Goal: Navigation & Orientation: Find specific page/section

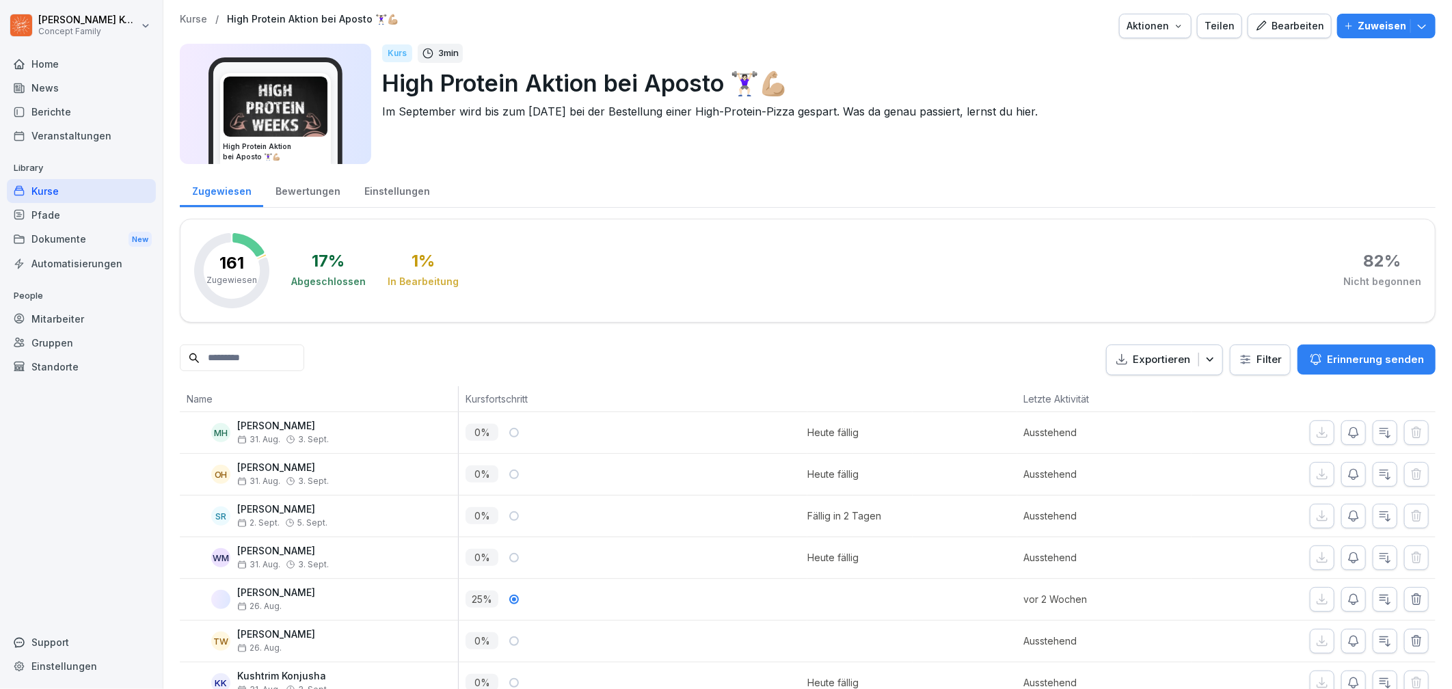
click at [302, 177] on div "Bewertungen" at bounding box center [307, 189] width 89 height 35
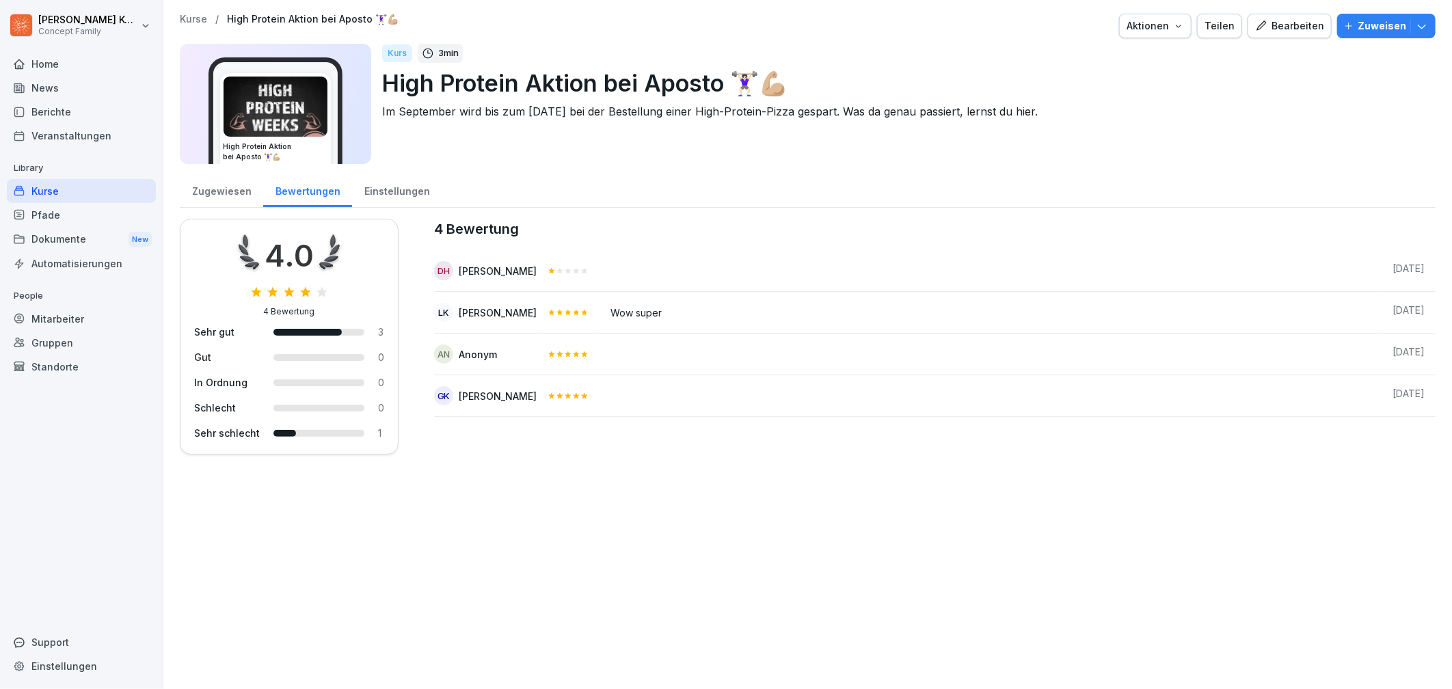
click at [83, 179] on div "Kurse" at bounding box center [81, 191] width 149 height 24
